Goal: Information Seeking & Learning: Learn about a topic

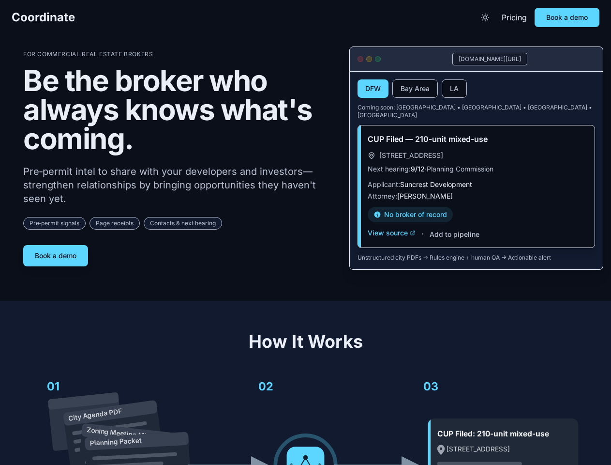
click at [305, 232] on div "For Commercial Real Estate Brokers Be the broker who always knows what's coming…" at bounding box center [178, 158] width 311 height 216
click at [43, 17] on span "Coordinate" at bounding box center [43, 17] width 63 height 15
click at [486, 17] on icon "Toggle theme" at bounding box center [486, 18] width 10 height 10
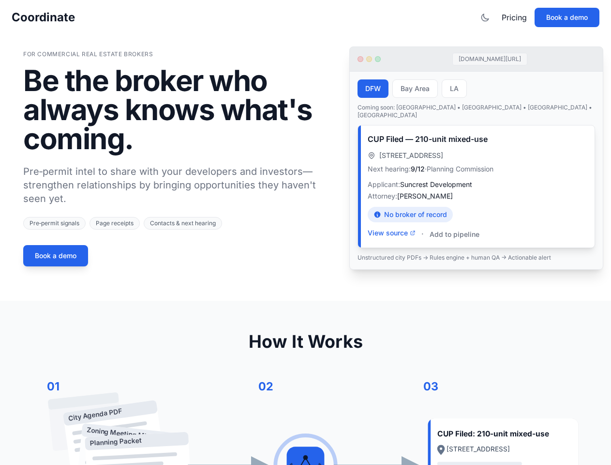
click at [567, 17] on button "Book a demo" at bounding box center [567, 17] width 65 height 19
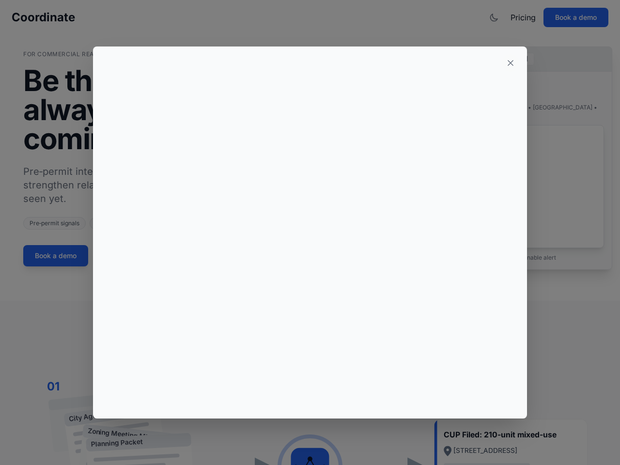
click at [56, 252] on div at bounding box center [310, 232] width 620 height 465
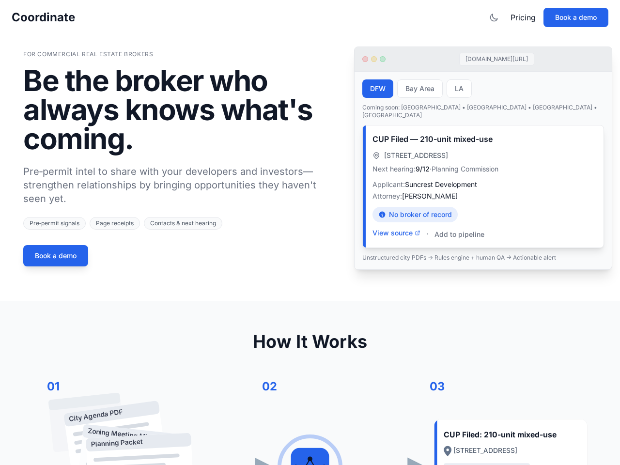
click at [373, 89] on button "DFW" at bounding box center [377, 88] width 31 height 18
click at [415, 89] on button "Bay Area" at bounding box center [420, 88] width 46 height 18
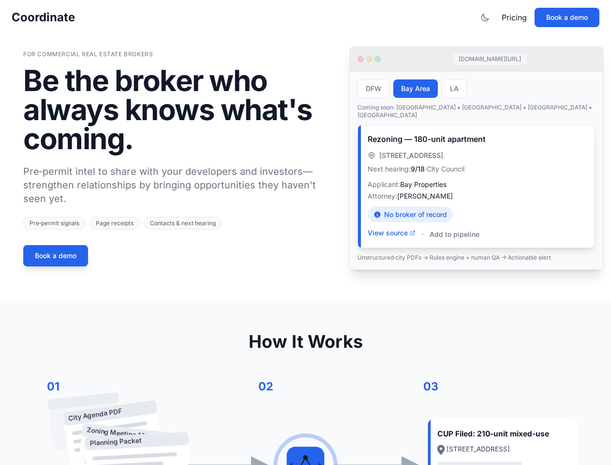
click at [455, 89] on button "LA" at bounding box center [454, 88] width 25 height 18
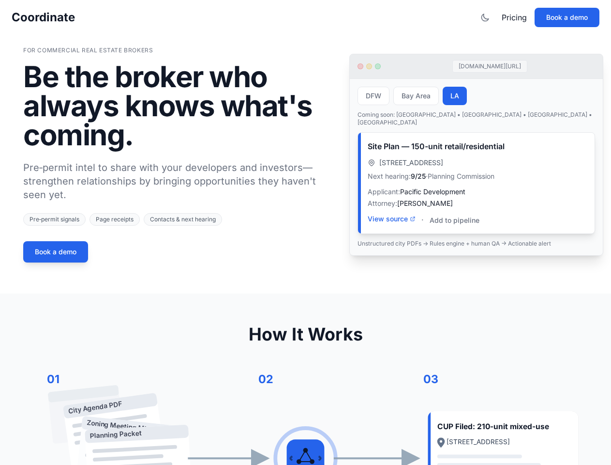
click at [392, 226] on div "Site Plan — 150-unit retail/residential [STREET_ADDRESS] Next hearing: 9/25 · P…" at bounding box center [476, 183] width 237 height 101
click at [454, 227] on div "Site Plan — 150-unit retail/residential [STREET_ADDRESS] Next hearing: 9/25 · P…" at bounding box center [476, 183] width 237 height 101
